Goal: Find specific fact: Find contact information

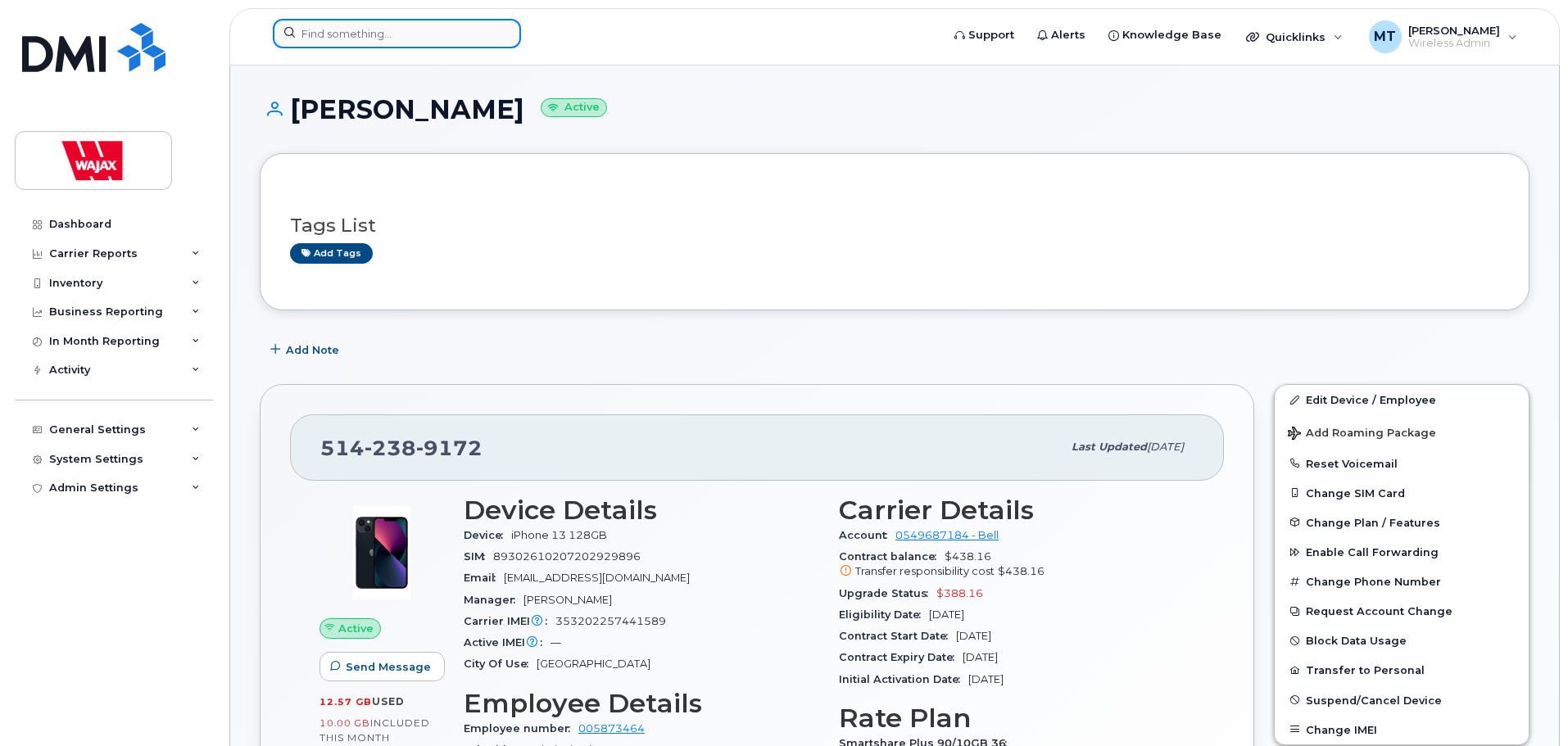
click at [449, 28] on input at bounding box center [396, 33] width 248 height 29
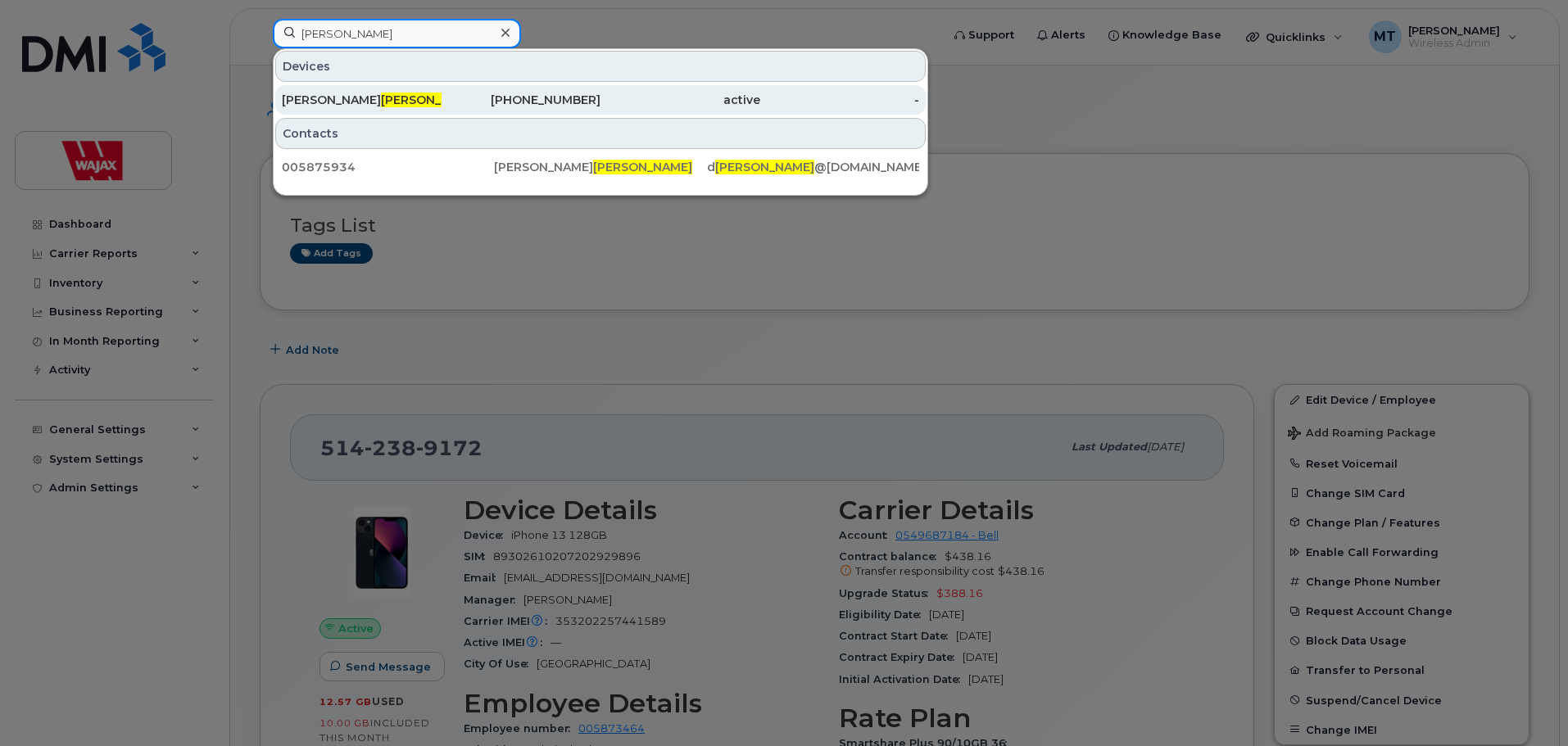
type input "[PERSON_NAME]"
click at [381, 95] on span "[PERSON_NAME]" at bounding box center [430, 100] width 99 height 15
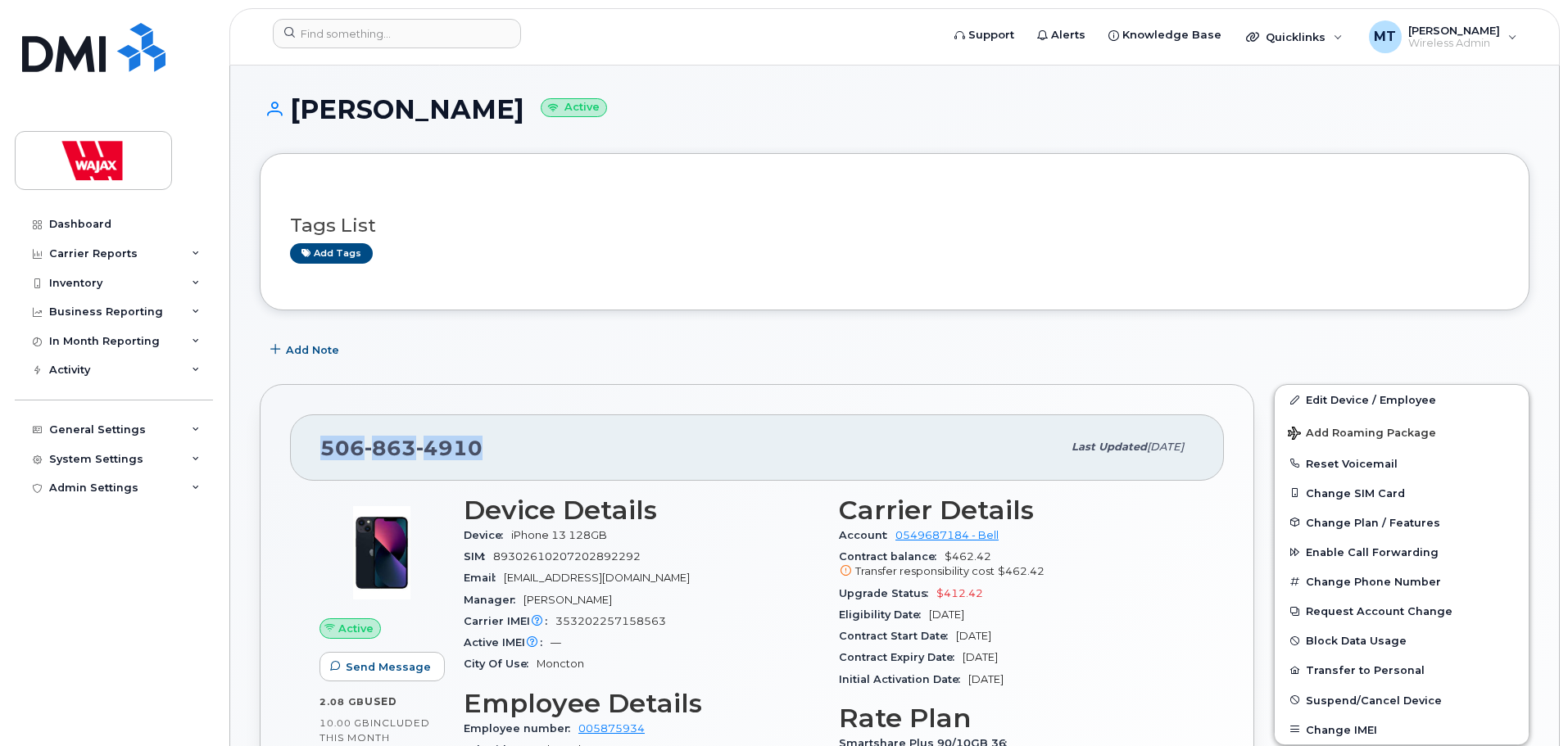
drag, startPoint x: 495, startPoint y: 448, endPoint x: 303, endPoint y: 434, distance: 192.5
click at [303, 434] on div "506 863 4910 Last updated Sep 03, 2025" at bounding box center [757, 447] width 934 height 66
copy span "506 863 4910"
